Goal: Transaction & Acquisition: Purchase product/service

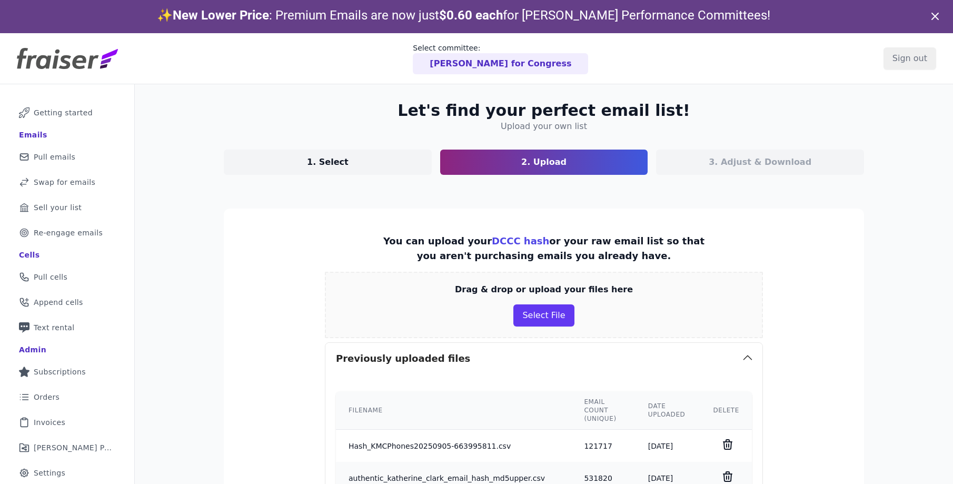
drag, startPoint x: 804, startPoint y: 347, endPoint x: 786, endPoint y: 347, distance: 17.9
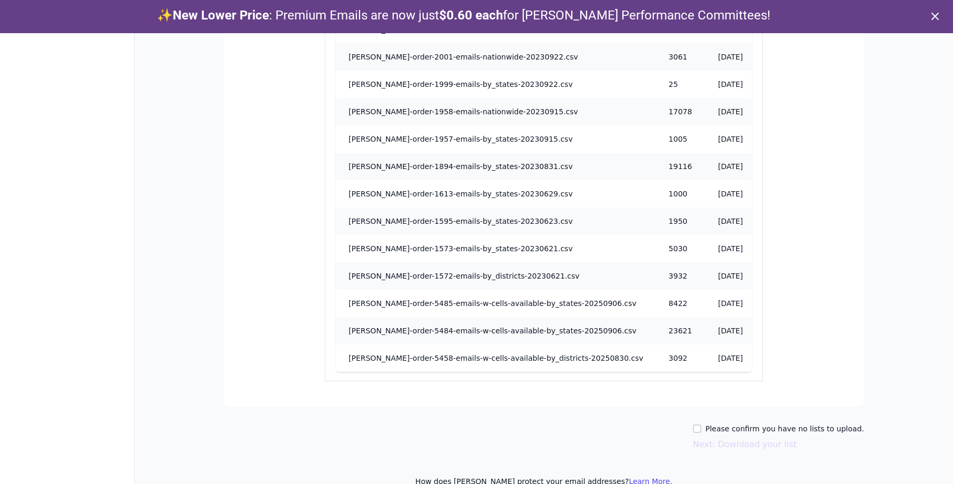
scroll to position [33, 0]
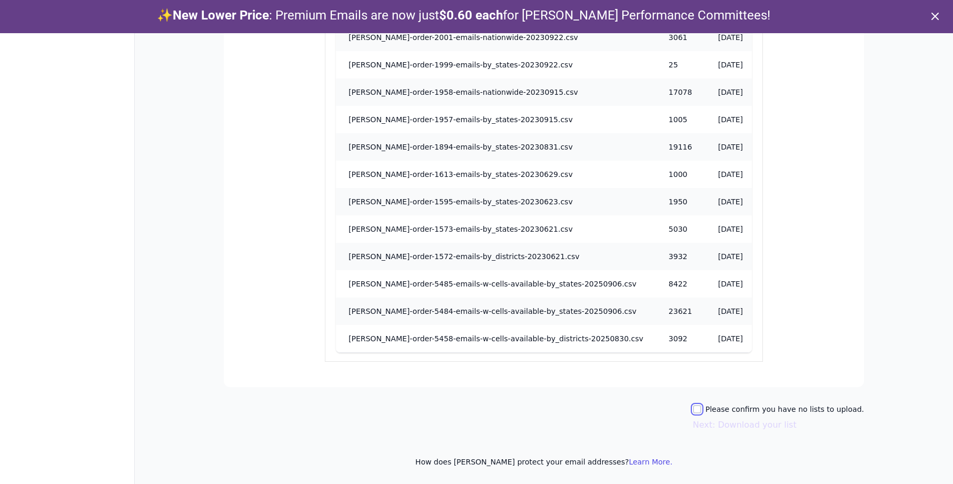
click at [701, 410] on input "Please confirm you have no lists to upload." at bounding box center [697, 409] width 8 height 8
checkbox input "true"
click at [718, 424] on button "Next: Download your list" at bounding box center [745, 425] width 104 height 13
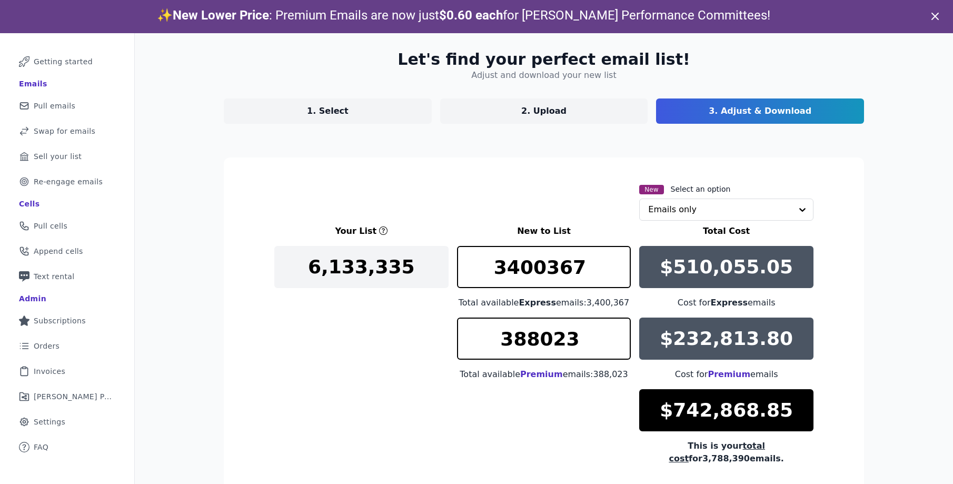
scroll to position [123, 0]
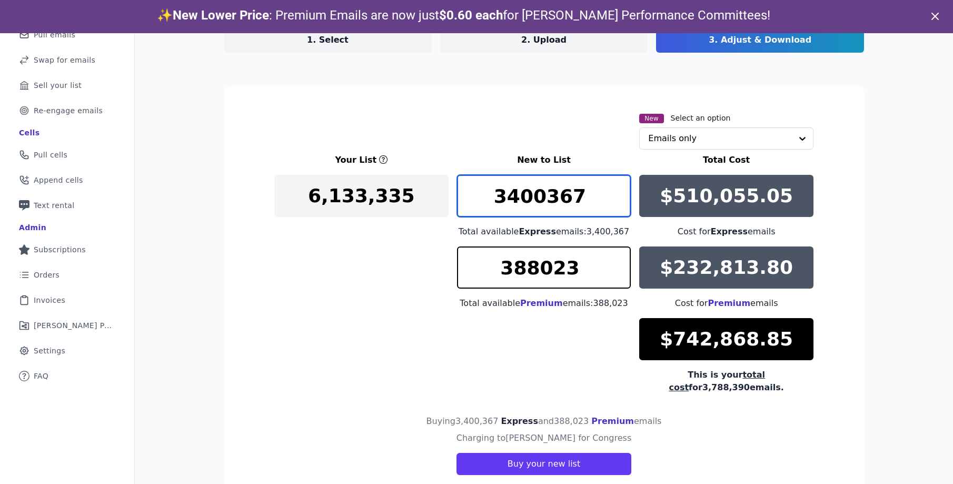
click at [572, 192] on input "3400367" at bounding box center [544, 196] width 174 height 42
drag, startPoint x: 589, startPoint y: 199, endPoint x: 440, endPoint y: 170, distance: 151.7
click at [444, 172] on div "Your List New to List Total Cost 6,133,[PHONE_NUMBER] Total available Express e…" at bounding box center [543, 274] width 539 height 240
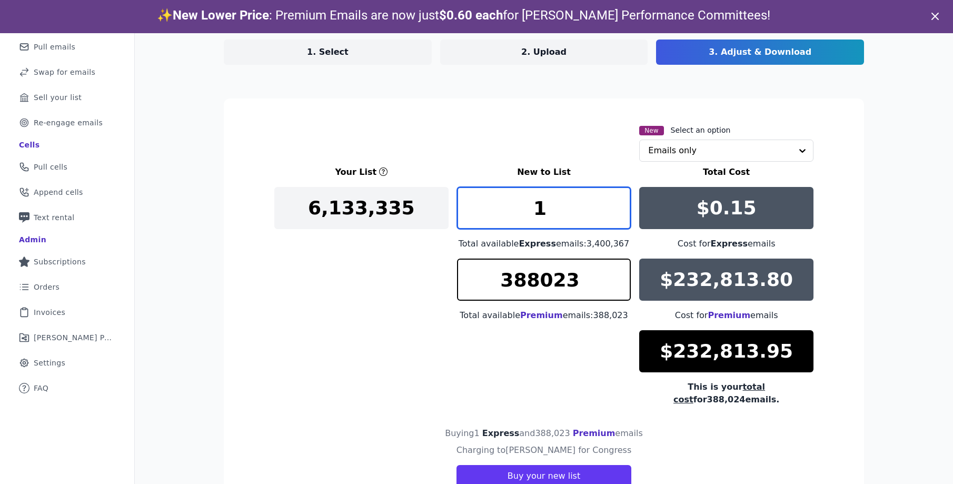
type input "1"
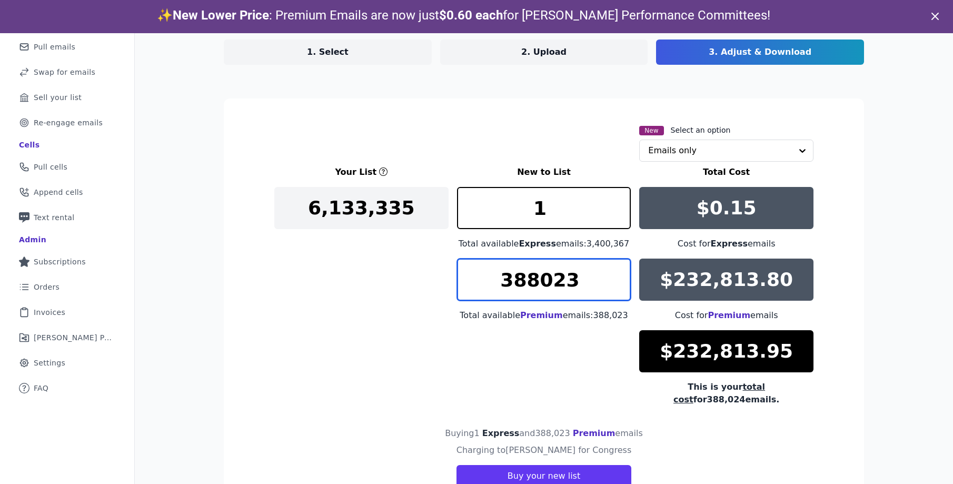
drag, startPoint x: 586, startPoint y: 289, endPoint x: 392, endPoint y: 259, distance: 196.0
click at [396, 262] on div "Your List New to List Total Cost 6,133,335 1 Total available Express emails: 3,…" at bounding box center [543, 286] width 539 height 240
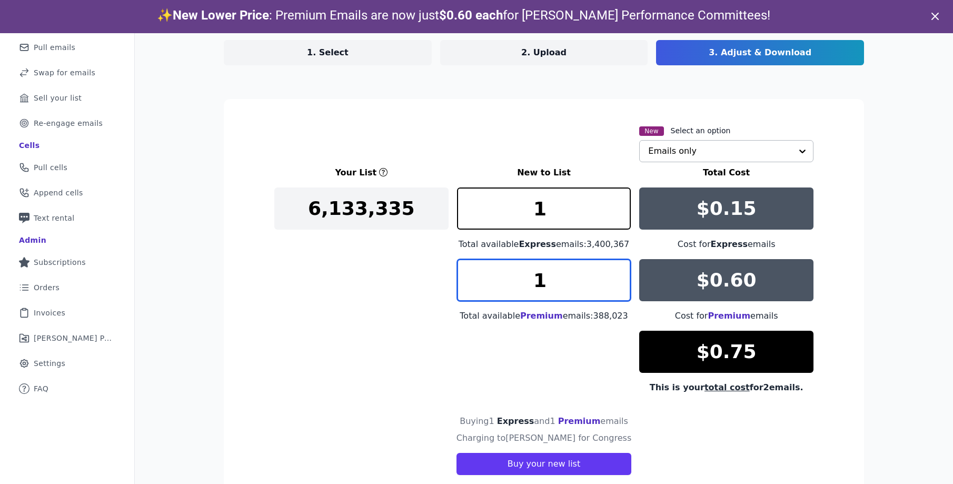
type input "1"
click at [702, 149] on input "text" at bounding box center [720, 151] width 144 height 21
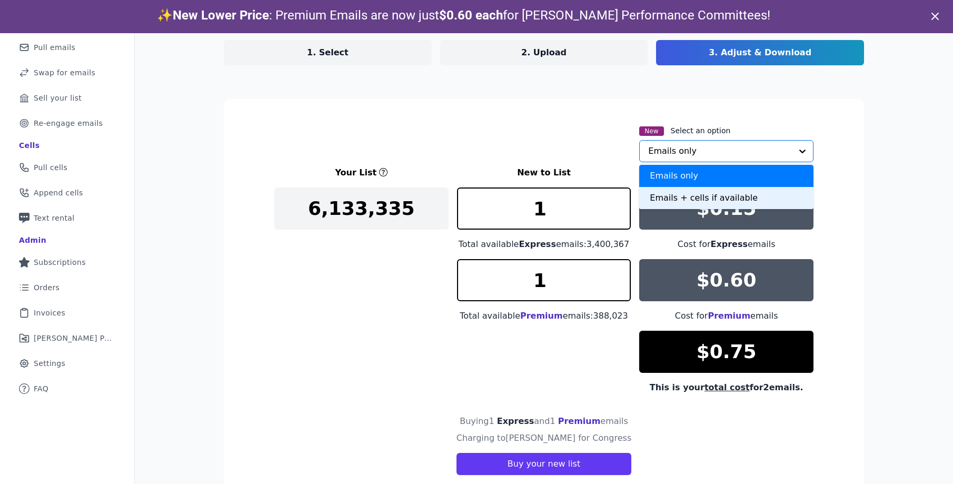
click at [708, 205] on div "Emails + cells if available" at bounding box center [726, 198] width 174 height 22
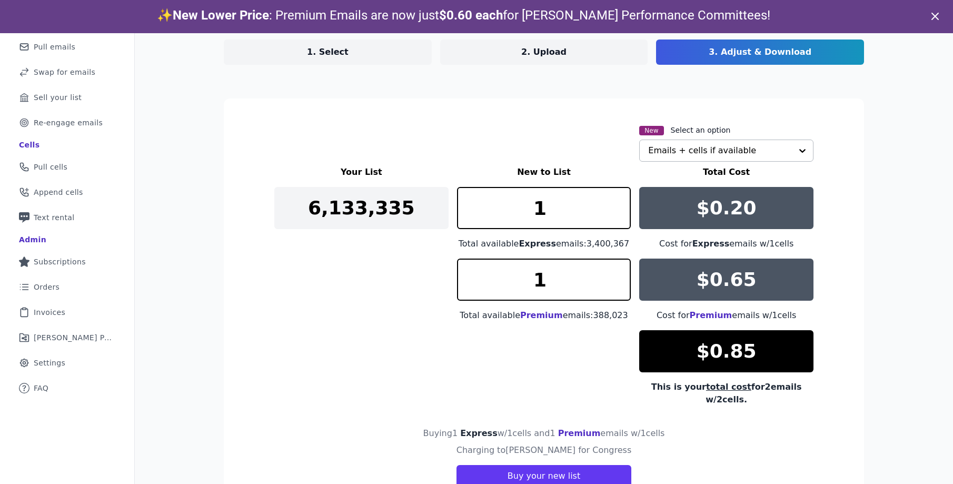
click at [679, 149] on input "text" at bounding box center [720, 150] width 144 height 21
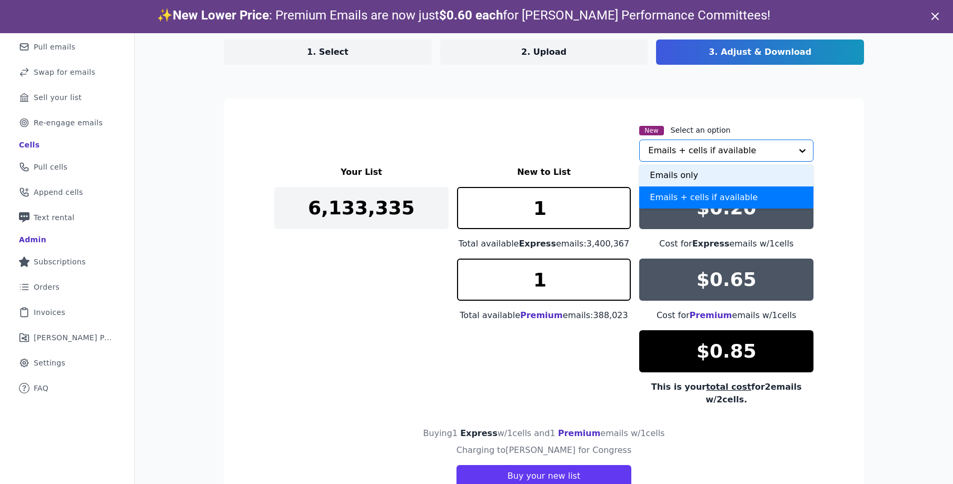
click at [682, 176] on div "Emails only" at bounding box center [726, 175] width 174 height 22
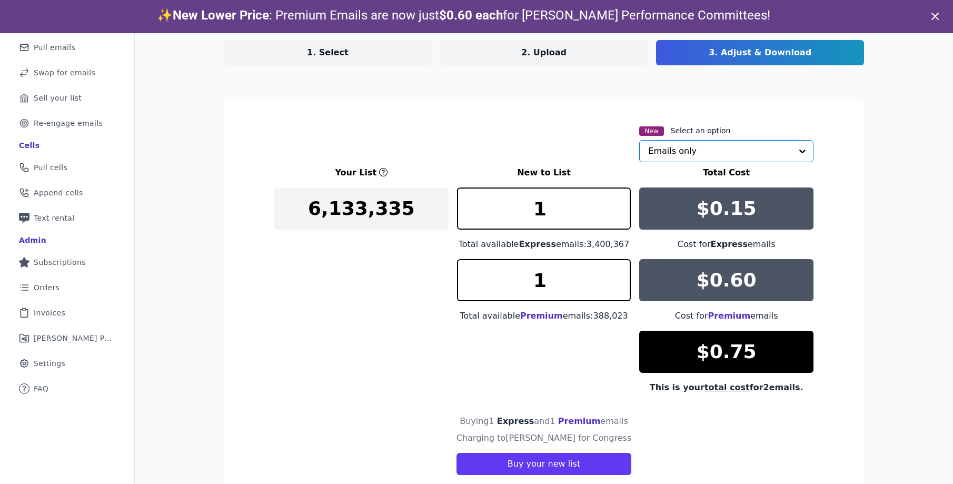
click at [709, 153] on input "text" at bounding box center [720, 151] width 144 height 21
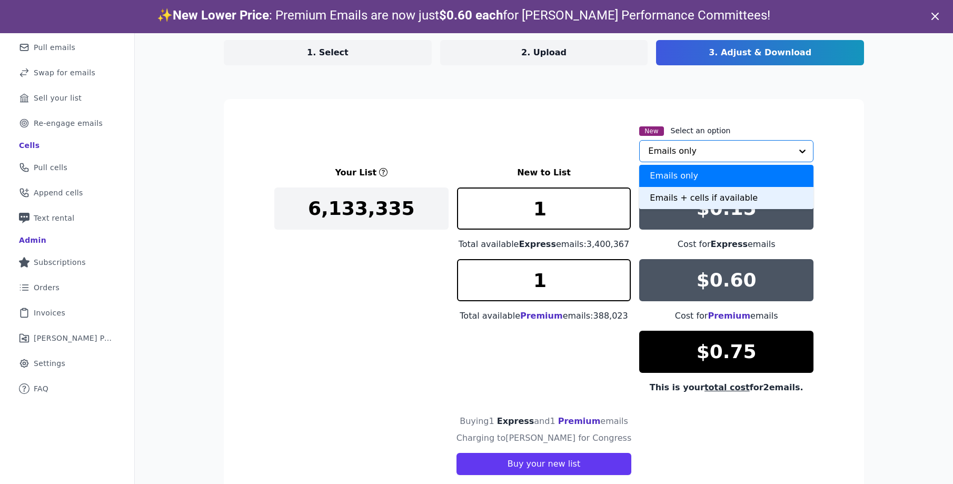
click at [701, 195] on div "Emails + cells if available" at bounding box center [726, 198] width 174 height 22
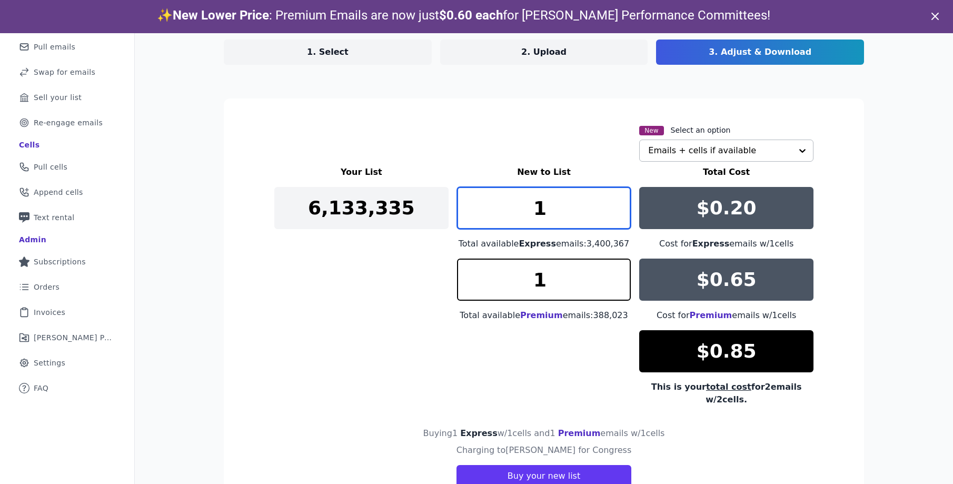
drag, startPoint x: 541, startPoint y: 209, endPoint x: 528, endPoint y: 206, distance: 13.9
click at [528, 207] on input "1" at bounding box center [544, 208] width 174 height 42
type input "8"
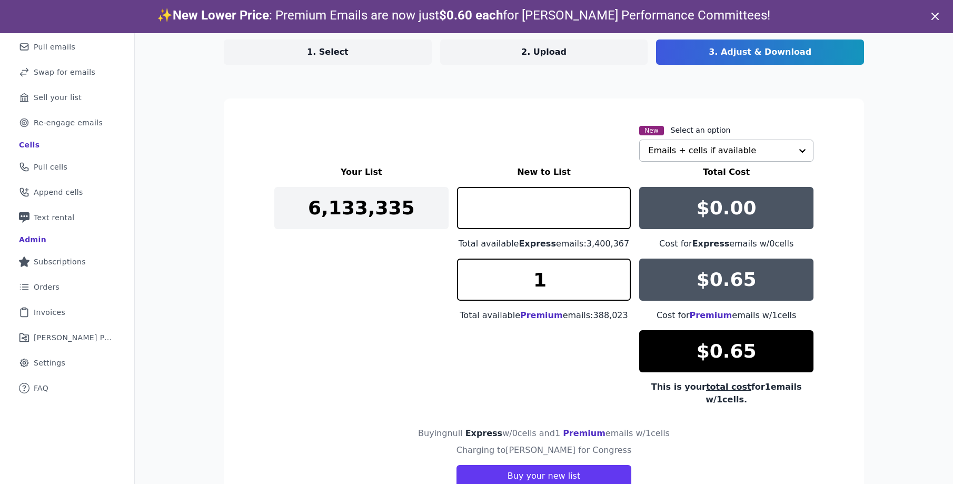
type input "0"
click at [573, 282] on input "1" at bounding box center [544, 280] width 174 height 42
click at [761, 149] on input "text" at bounding box center [720, 150] width 144 height 21
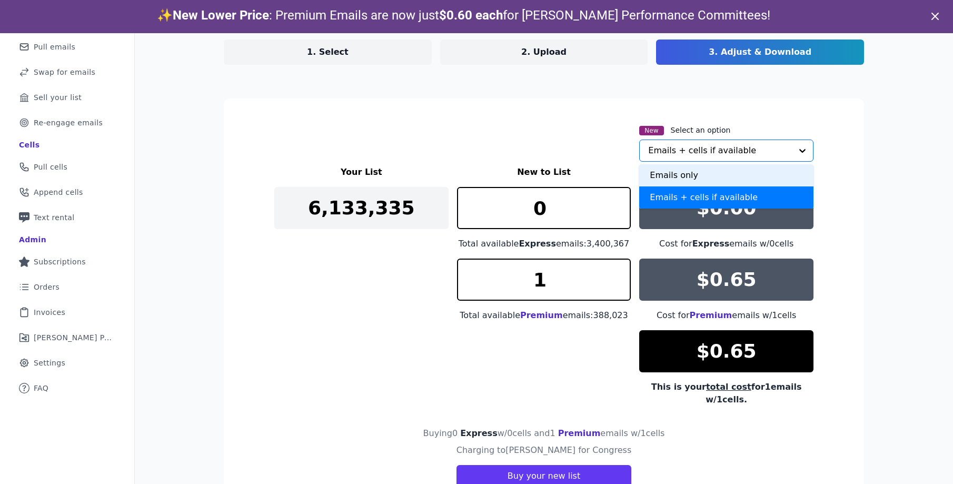
click at [712, 177] on div "Emails only" at bounding box center [726, 175] width 174 height 22
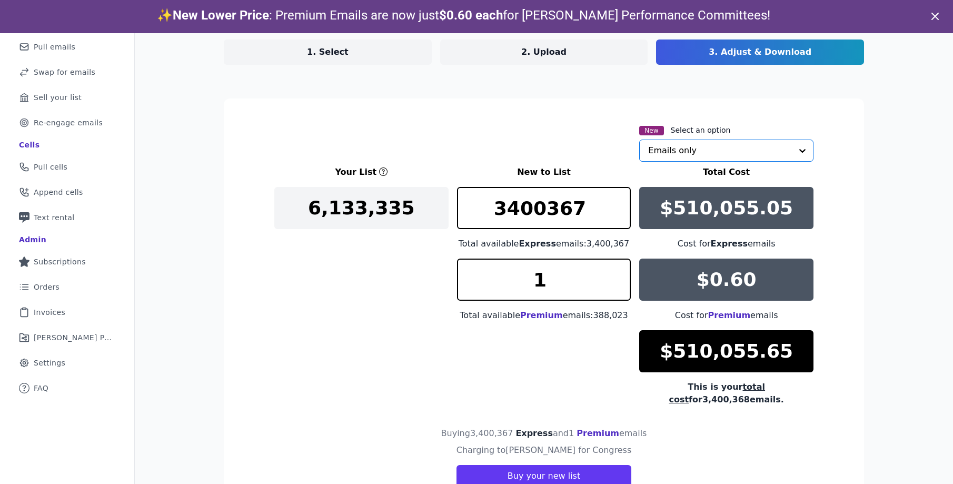
click at [707, 156] on input "text" at bounding box center [720, 150] width 144 height 21
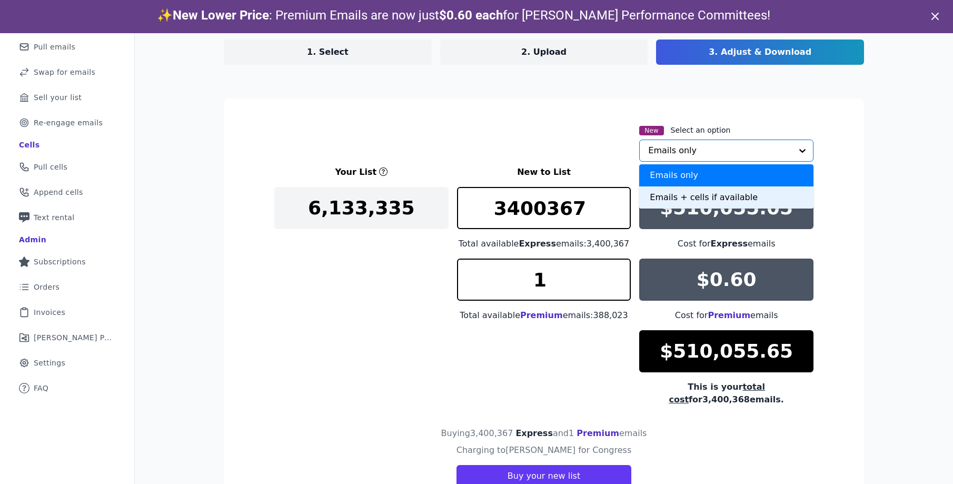
click at [699, 199] on div "Emails + cells if available" at bounding box center [726, 197] width 174 height 22
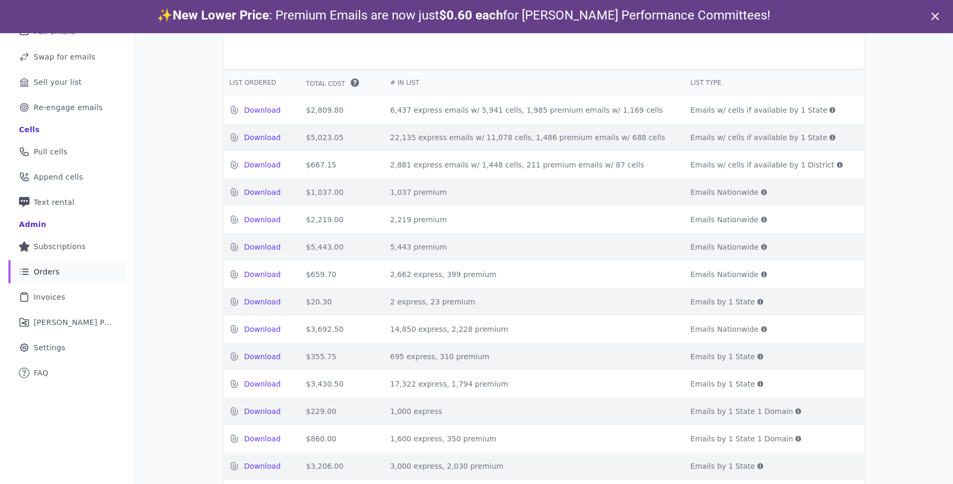
scroll to position [35, 0]
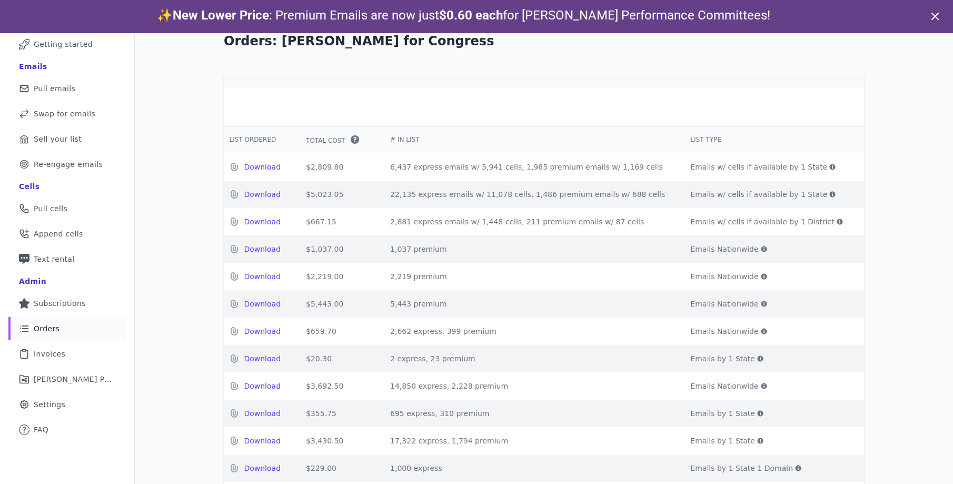
click at [829, 197] on icon at bounding box center [832, 194] width 6 height 6
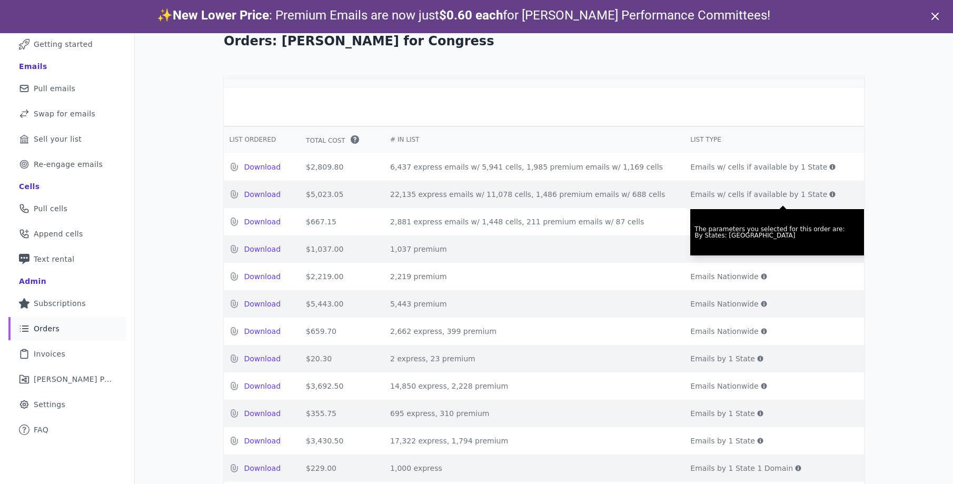
click at [829, 170] on icon at bounding box center [832, 167] width 6 height 6
